Goal: Task Accomplishment & Management: Manage account settings

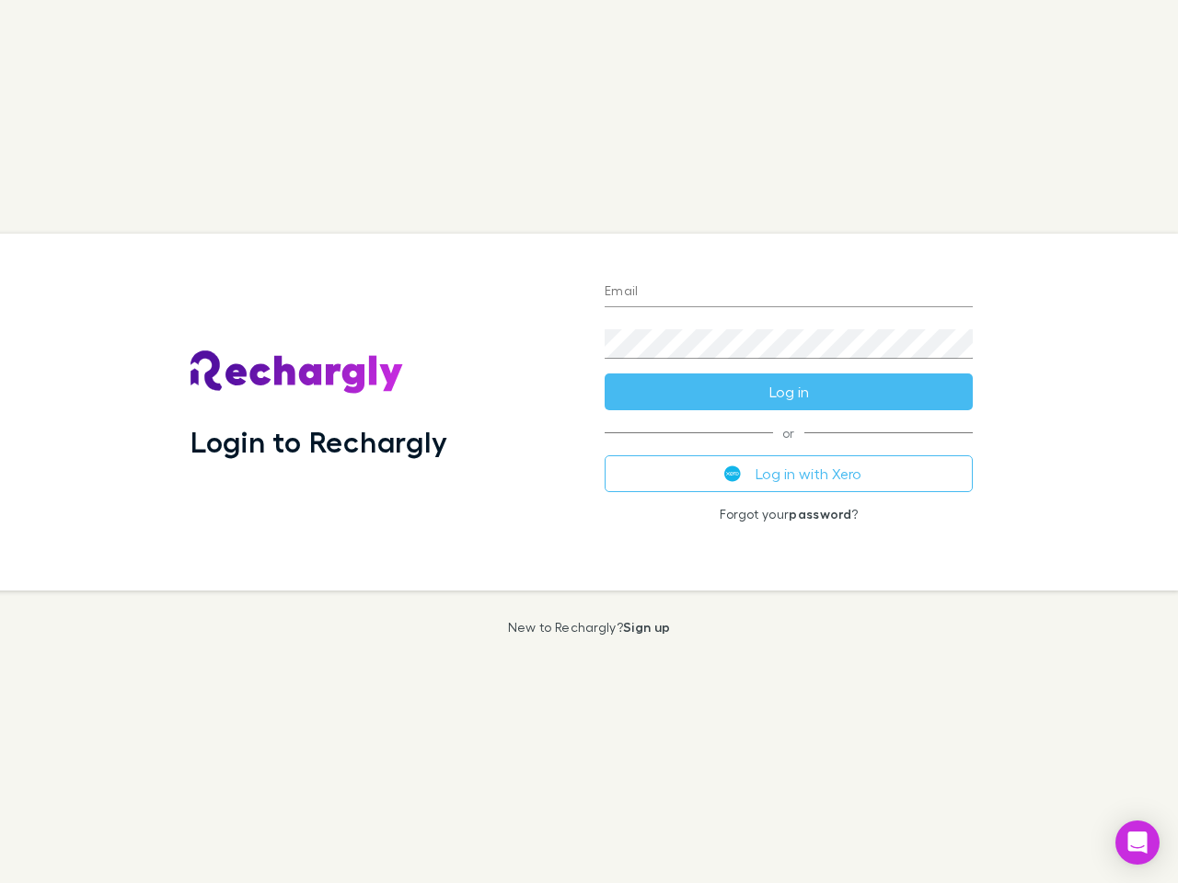
click at [589, 442] on div "Login to Rechargly" at bounding box center [383, 412] width 414 height 357
click at [789, 293] on input "Email" at bounding box center [788, 292] width 368 height 29
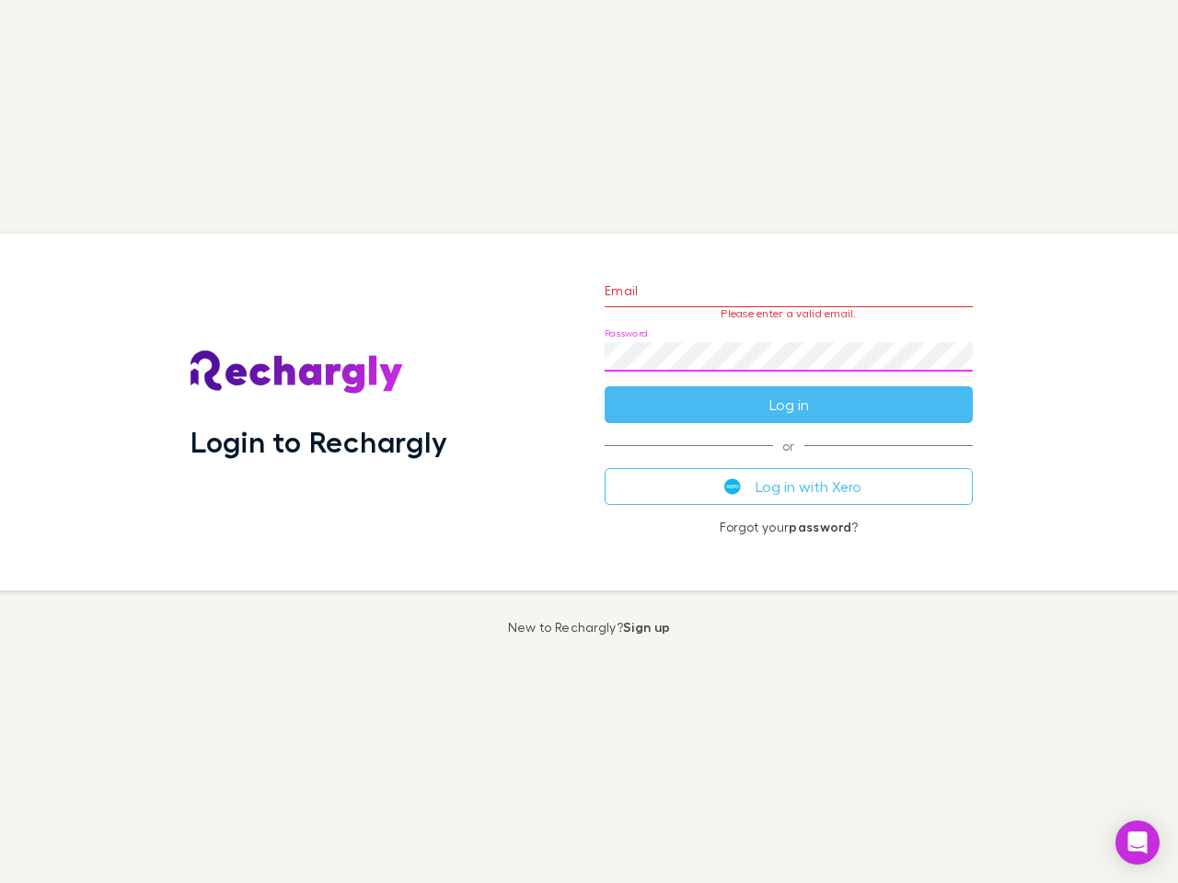
click at [789, 392] on form "Email Please enter a valid email. Password Log in" at bounding box center [788, 343] width 368 height 160
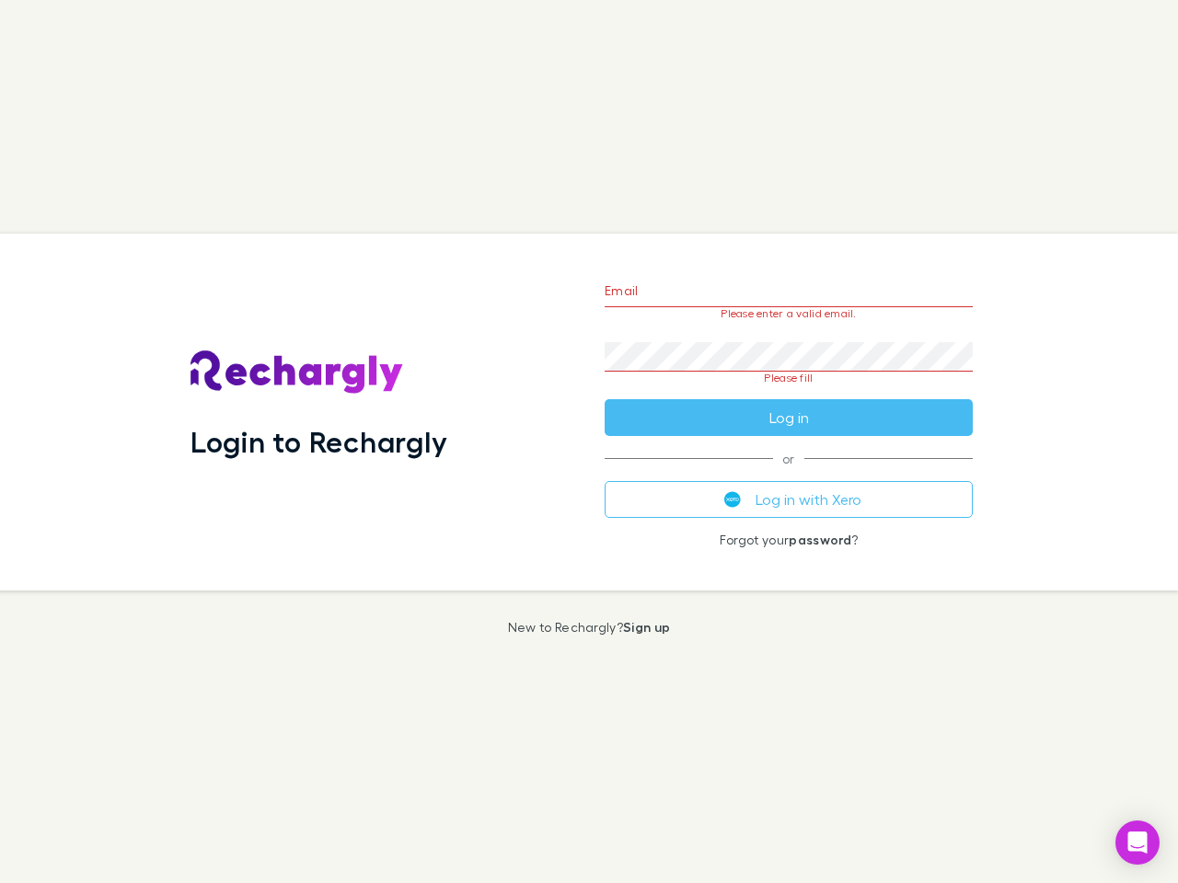
click at [789, 474] on div "Email Please enter a valid email. Password Please fill Log in or Log in with Xe…" at bounding box center [788, 412] width 397 height 357
click at [1137, 843] on icon "Open Intercom Messenger" at bounding box center [1137, 843] width 19 height 22
